Goal: Information Seeking & Learning: Learn about a topic

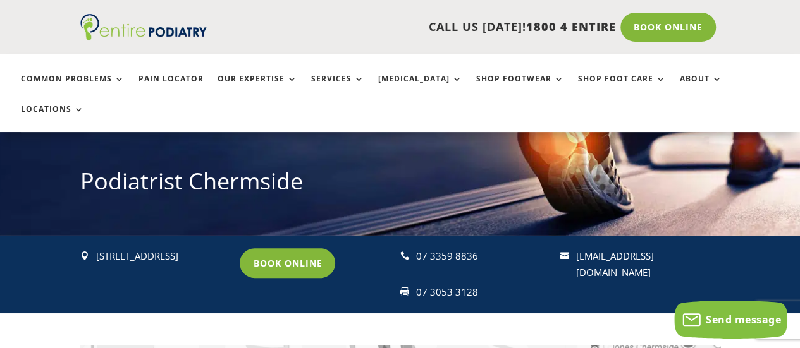
scroll to position [124, 0]
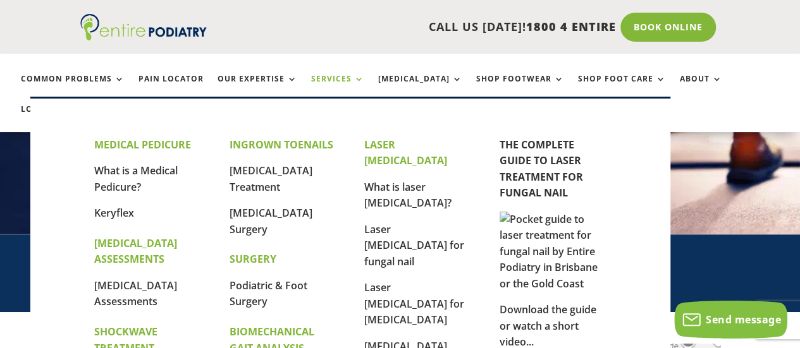
click at [328, 80] on link "Services" at bounding box center [337, 88] width 53 height 27
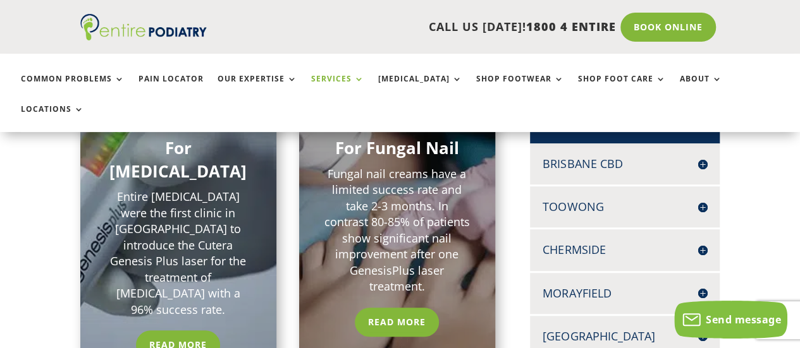
scroll to position [303, 0]
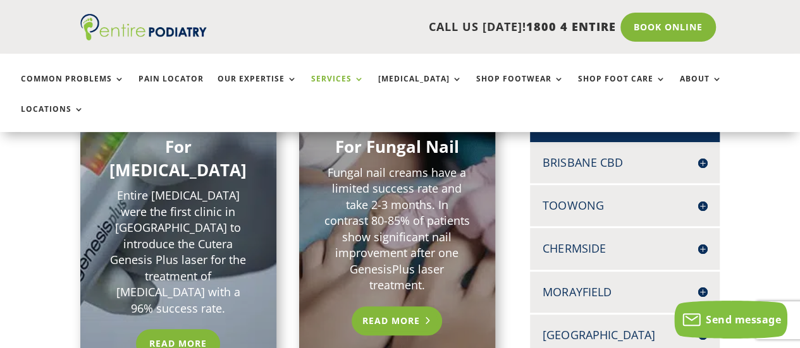
click at [382, 307] on link "Read More" at bounding box center [397, 321] width 90 height 29
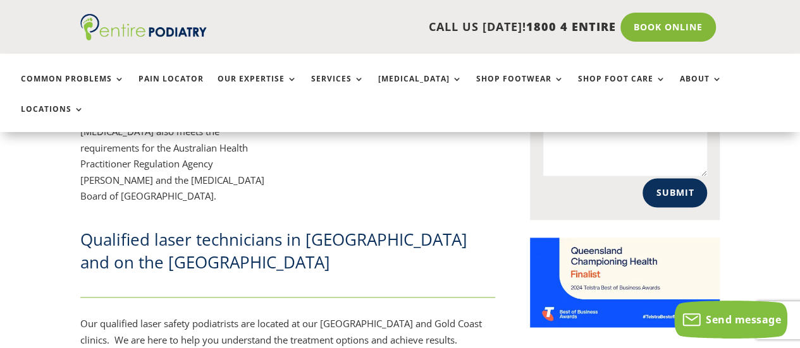
scroll to position [941, 0]
